Goal: Entertainment & Leisure: Browse casually

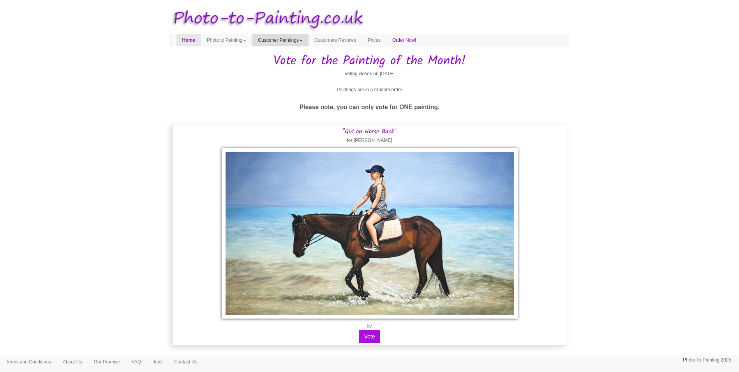
click at [303, 41] on span at bounding box center [301, 41] width 3 height 2
click at [304, 63] on link "Painting of the Month" at bounding box center [284, 64] width 62 height 11
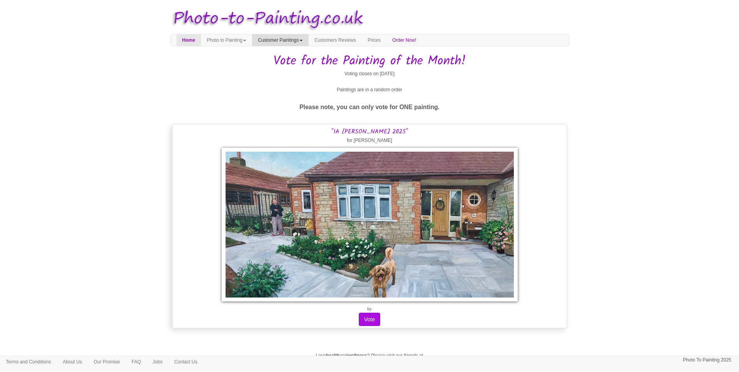
click at [309, 40] on link "Customer Paintings" at bounding box center [280, 40] width 57 height 12
click at [312, 74] on link "Paintings of the Year" at bounding box center [284, 74] width 62 height 11
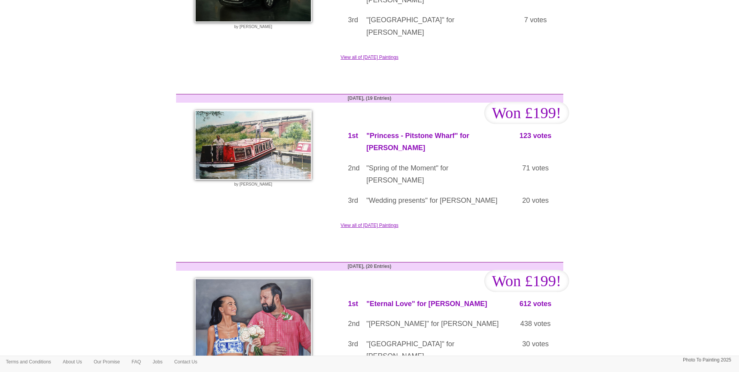
scroll to position [904, 0]
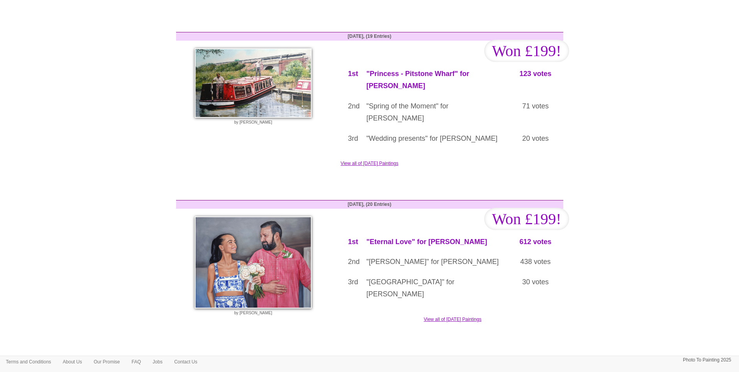
click at [404, 362] on button "Vote in this month's competition" at bounding box center [369, 368] width 87 height 13
